Goal: Transaction & Acquisition: Subscribe to service/newsletter

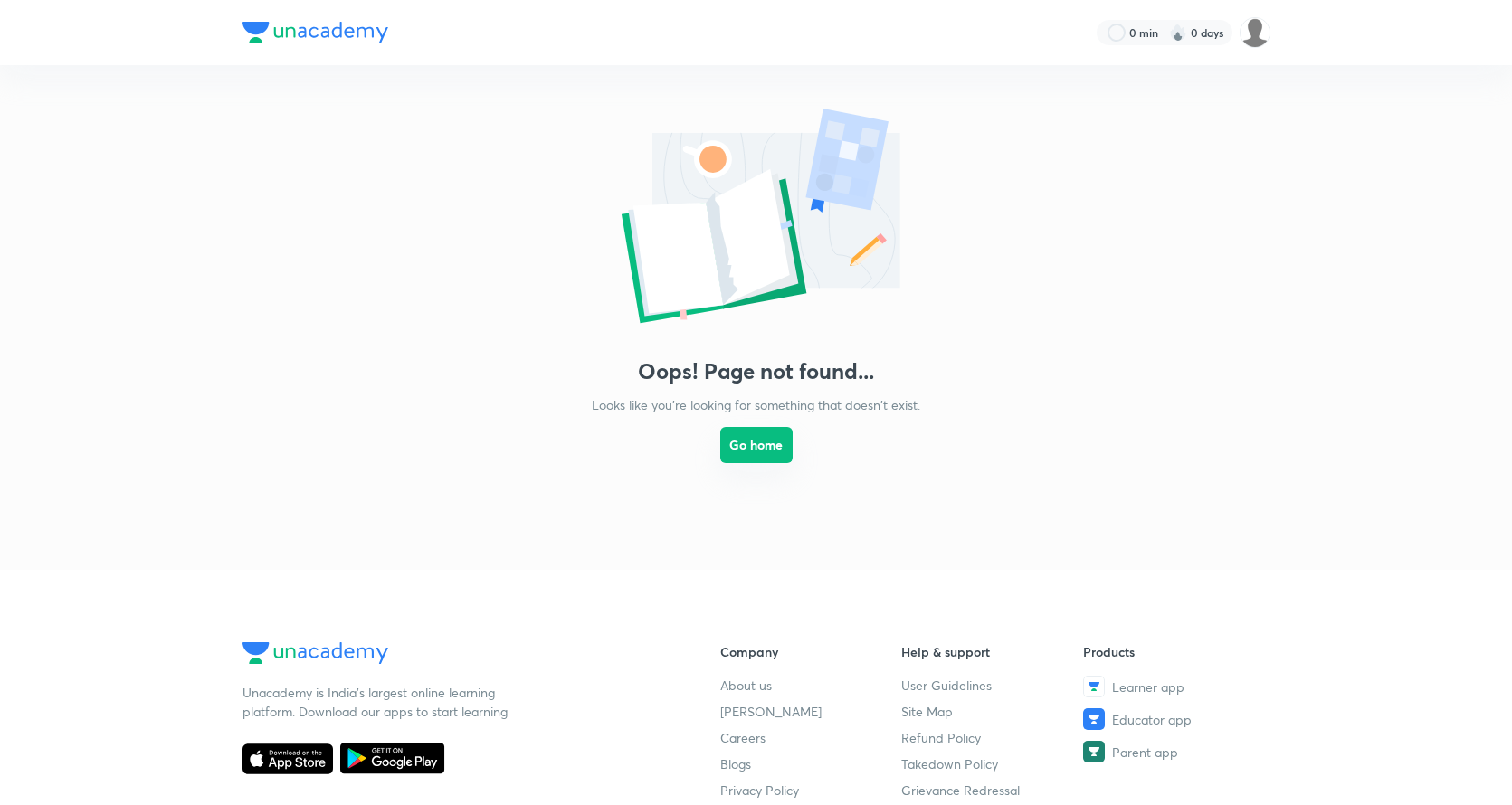
click at [768, 451] on button "Go home" at bounding box center [756, 445] width 72 height 37
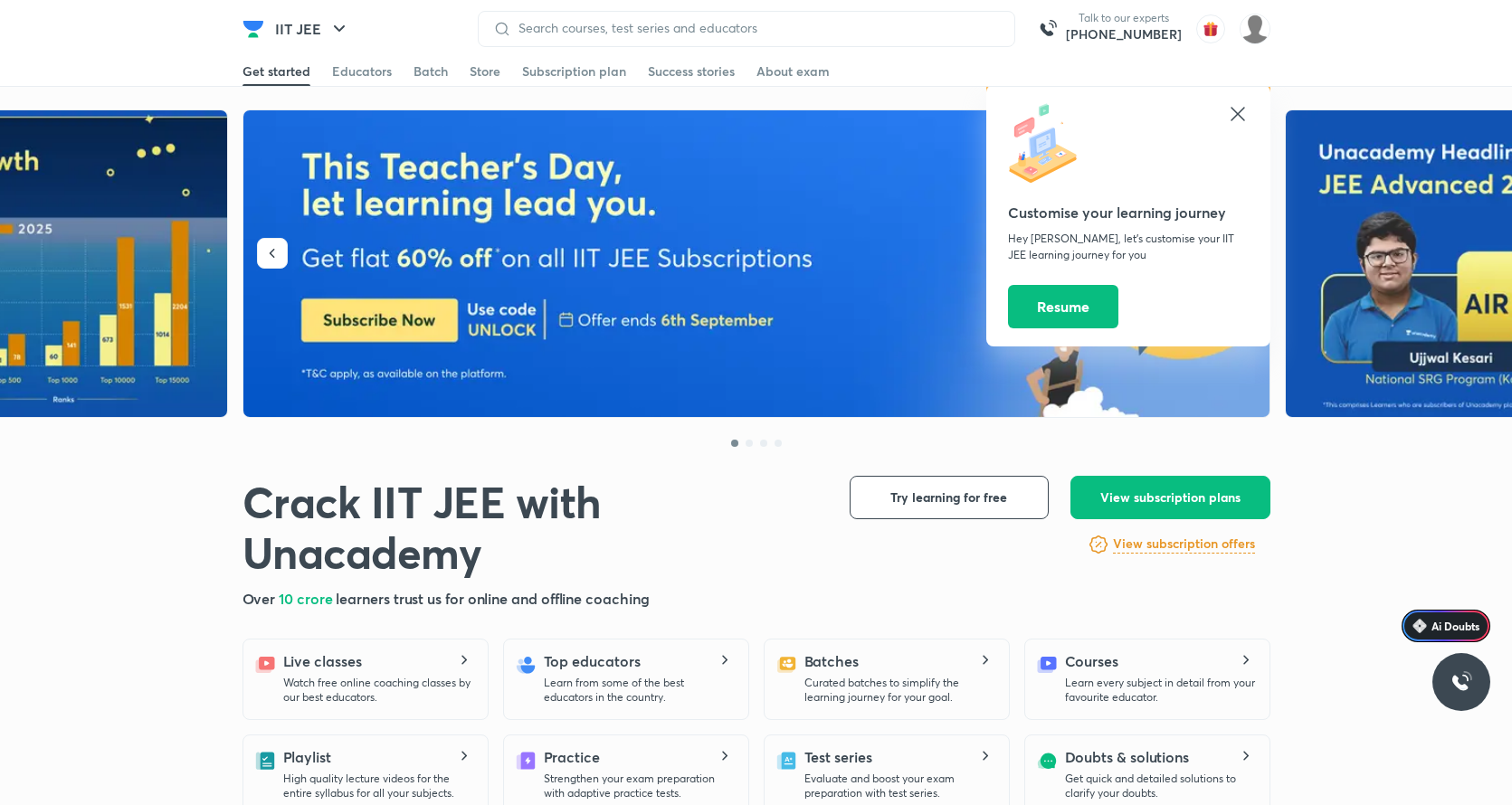
click at [1228, 116] on icon at bounding box center [1238, 114] width 22 height 22
